Goal: Contribute content

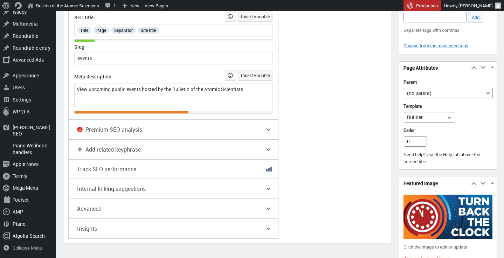
scroll to position [449, 0]
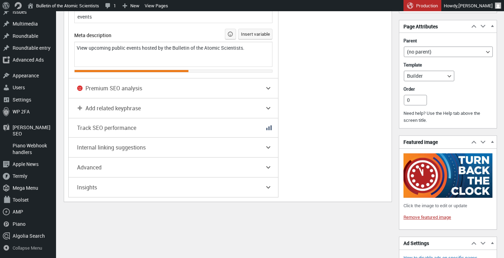
click at [442, 187] on img at bounding box center [447, 175] width 89 height 44
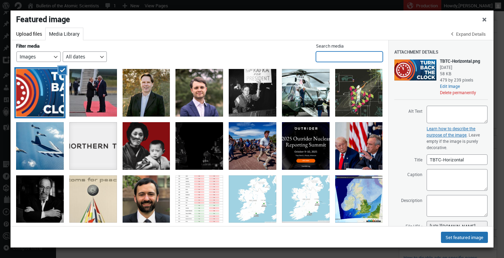
click at [342, 55] on input "Search media" at bounding box center [349, 56] width 67 height 10
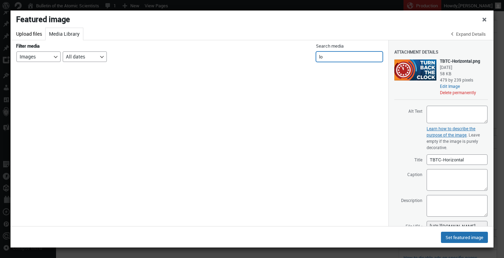
type input "l"
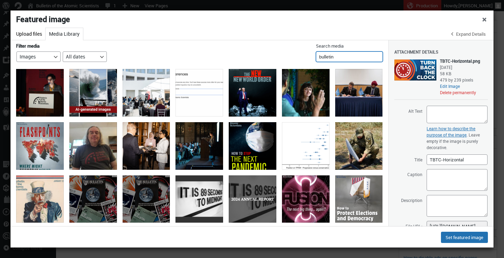
type input "bulletin"
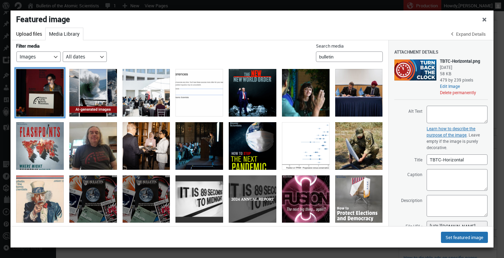
click at [41, 99] on div "Bulletin of Atomic Scientists" at bounding box center [40, 93] width 48 height 48
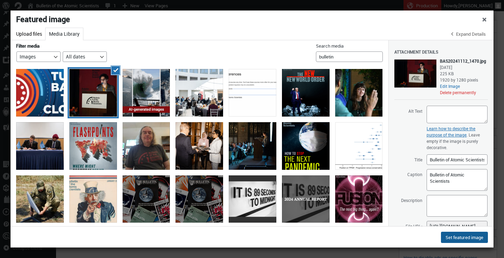
click at [471, 239] on button "Set featured image" at bounding box center [464, 237] width 47 height 11
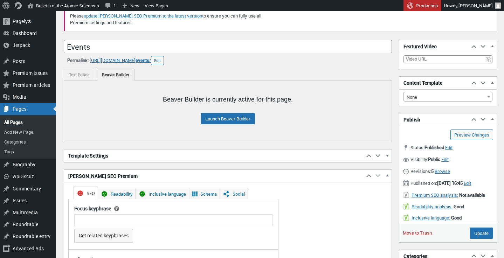
scroll to position [29, 0]
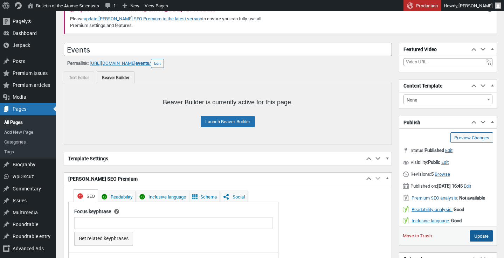
click at [477, 241] on input "Update" at bounding box center [480, 235] width 23 height 11
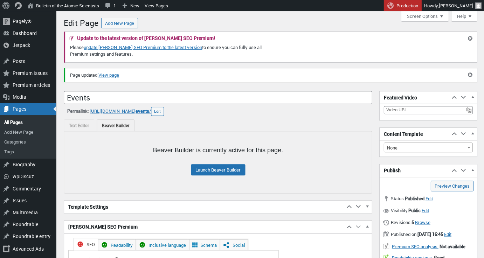
scroll to position [5, 0]
click at [215, 171] on link "Launch Beaver Builder" at bounding box center [218, 169] width 54 height 11
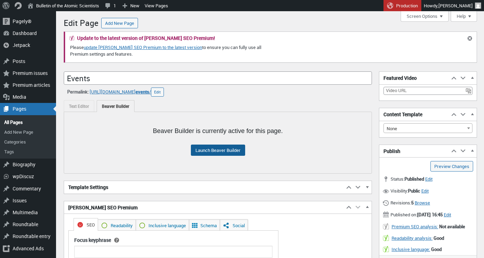
scroll to position [5, 0]
click at [230, 150] on link "Launch Beaver Builder" at bounding box center [218, 150] width 54 height 11
